Goal: Task Accomplishment & Management: Manage account settings

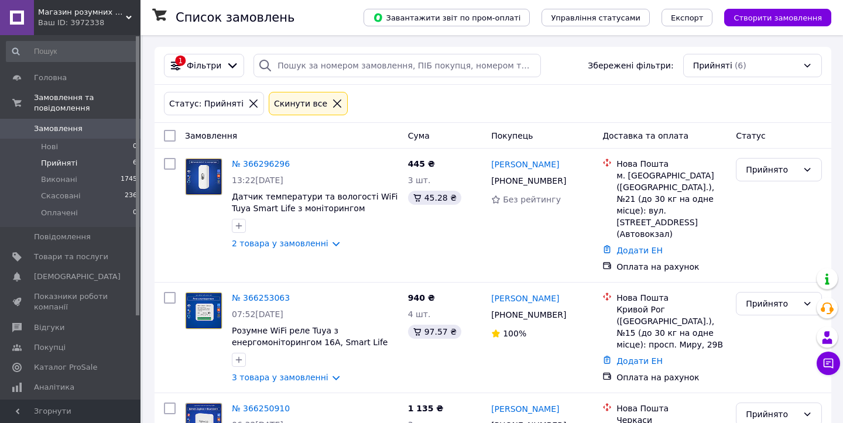
click at [59, 166] on span "Прийняті" at bounding box center [59, 163] width 36 height 11
click at [68, 150] on li "Нові 0" at bounding box center [72, 147] width 144 height 16
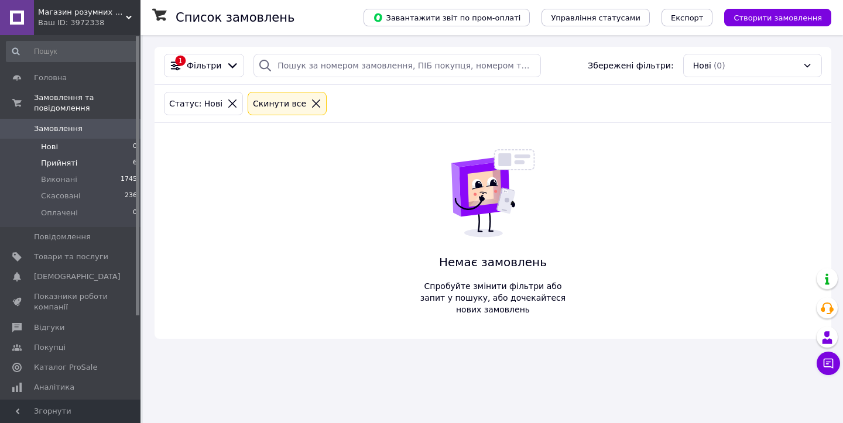
click at [74, 164] on li "Прийняті 6" at bounding box center [72, 163] width 144 height 16
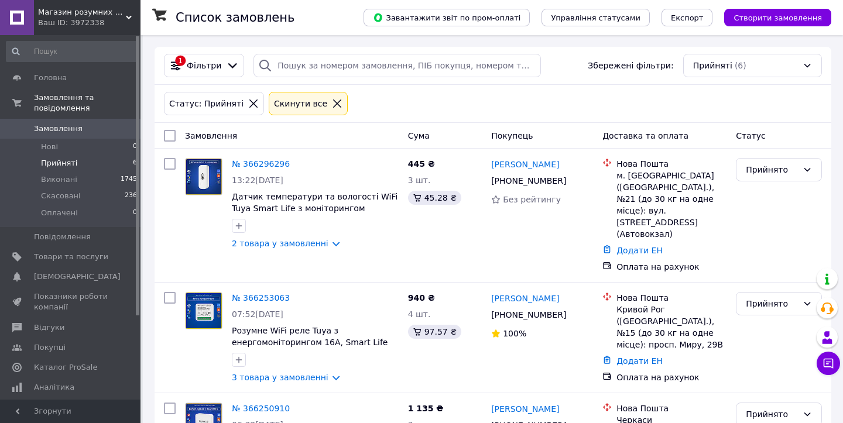
click at [56, 159] on span "Прийняті" at bounding box center [59, 163] width 36 height 11
